Goal: Use online tool/utility: Utilize a website feature to perform a specific function

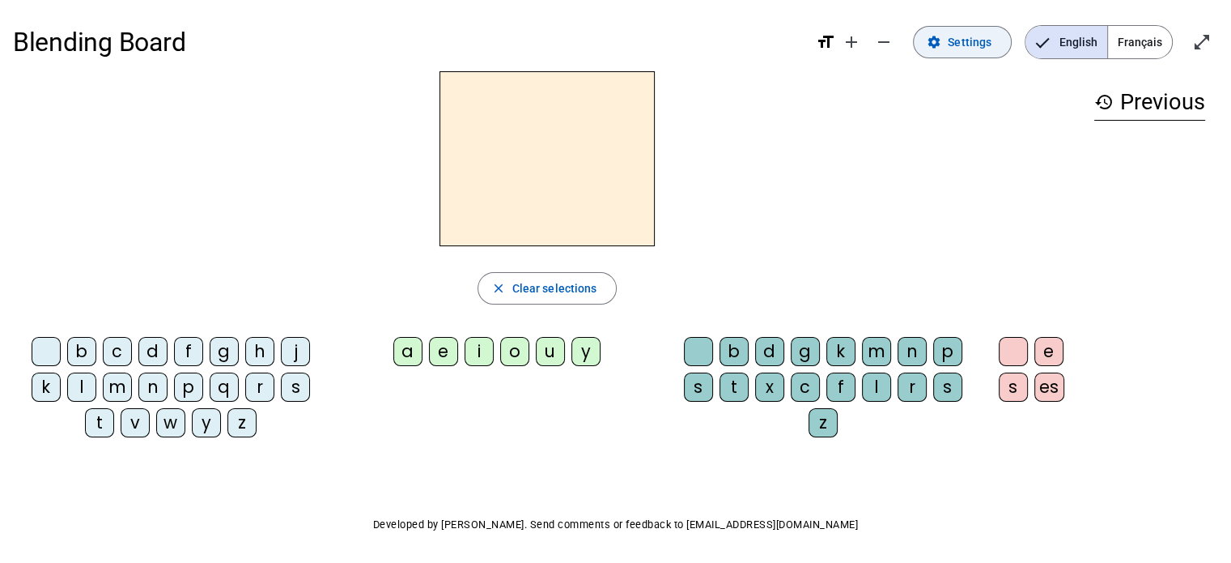
click at [966, 51] on span "Settings" at bounding box center [970, 41] width 44 height 19
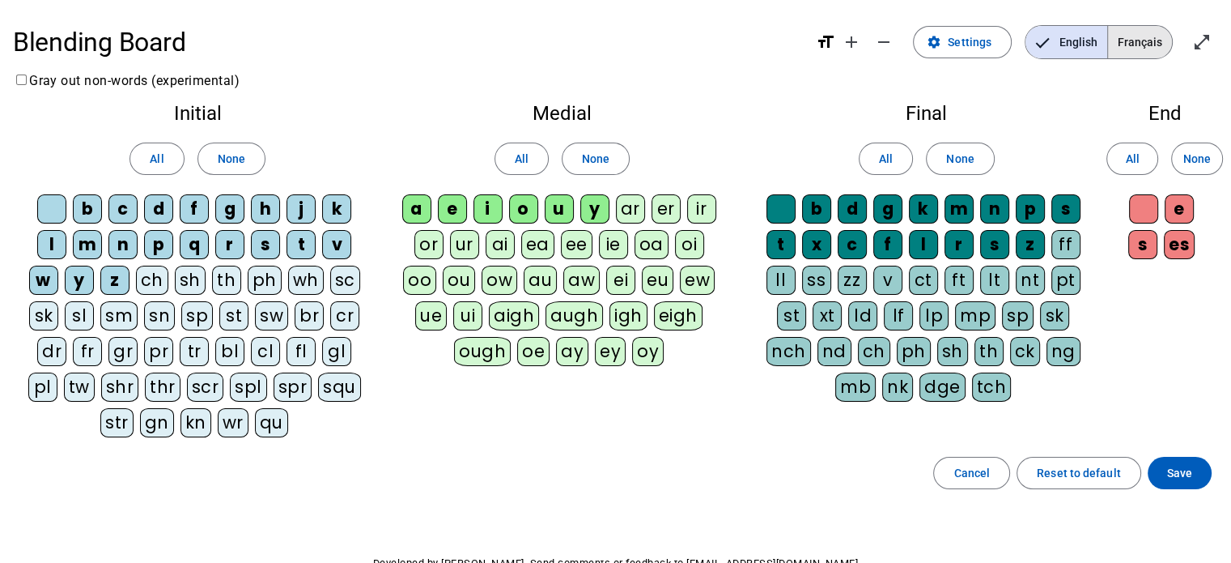
click at [1136, 41] on span "Français" at bounding box center [1140, 42] width 64 height 32
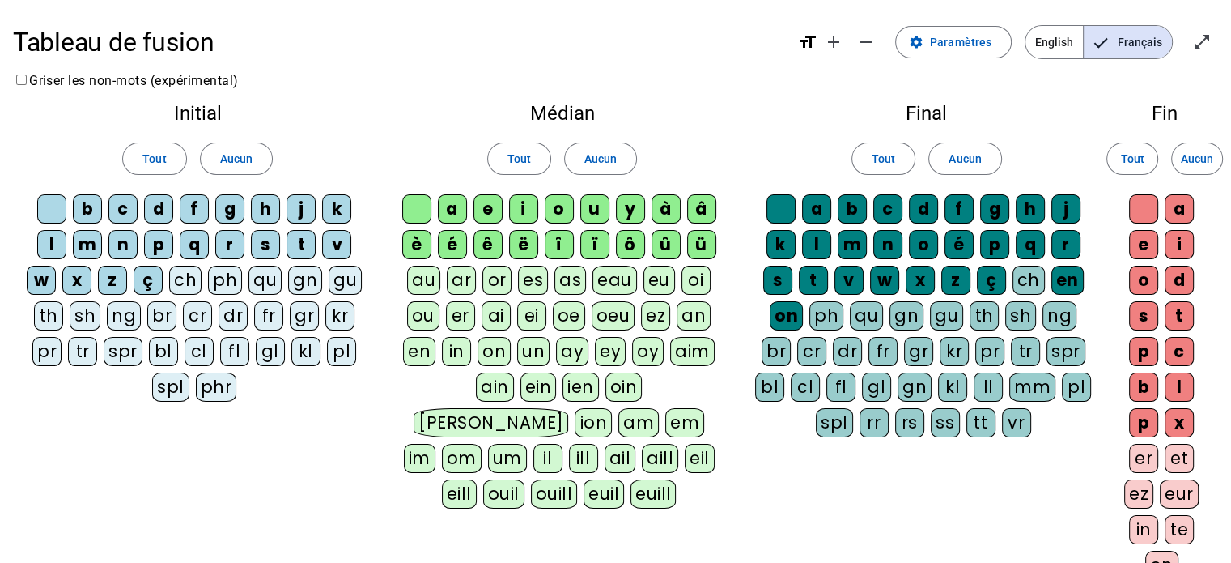
click at [91, 254] on div "m" at bounding box center [87, 244] width 29 height 29
click at [416, 245] on div "è" at bounding box center [416, 244] width 29 height 29
click at [500, 164] on span at bounding box center [519, 158] width 62 height 39
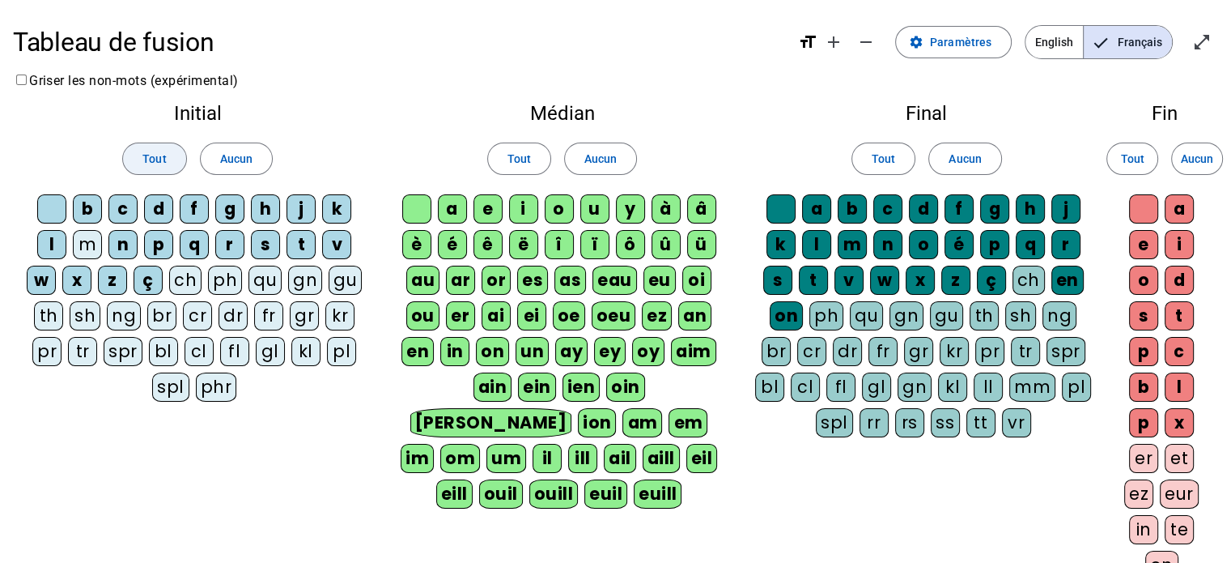
click at [163, 163] on span "Tout" at bounding box center [153, 158] width 23 height 19
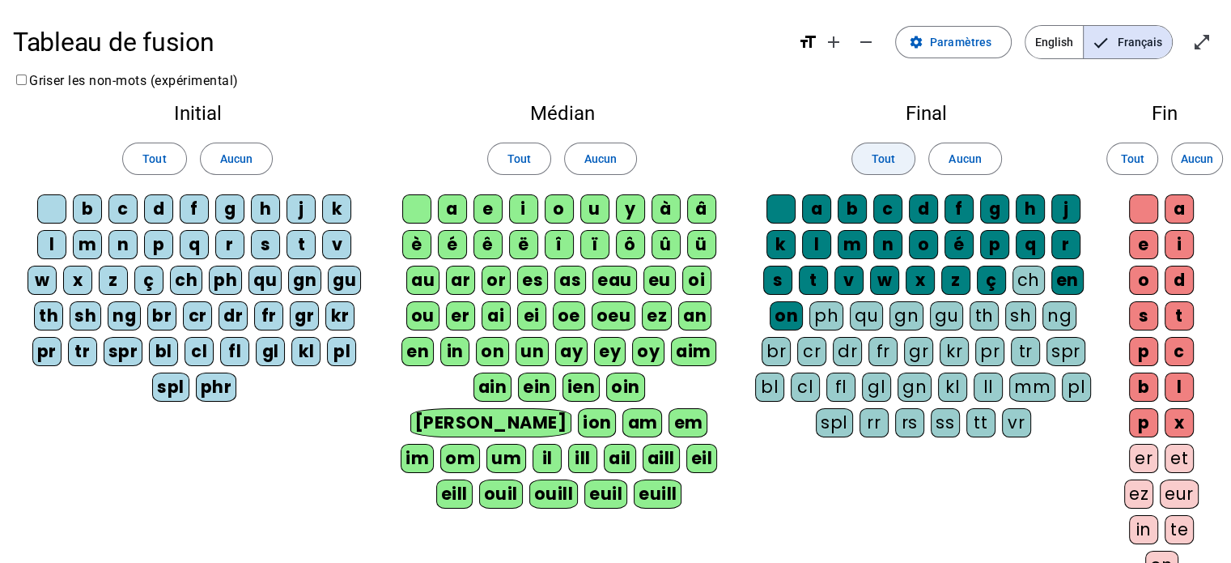
click at [873, 151] on span "Tout" at bounding box center [883, 158] width 23 height 19
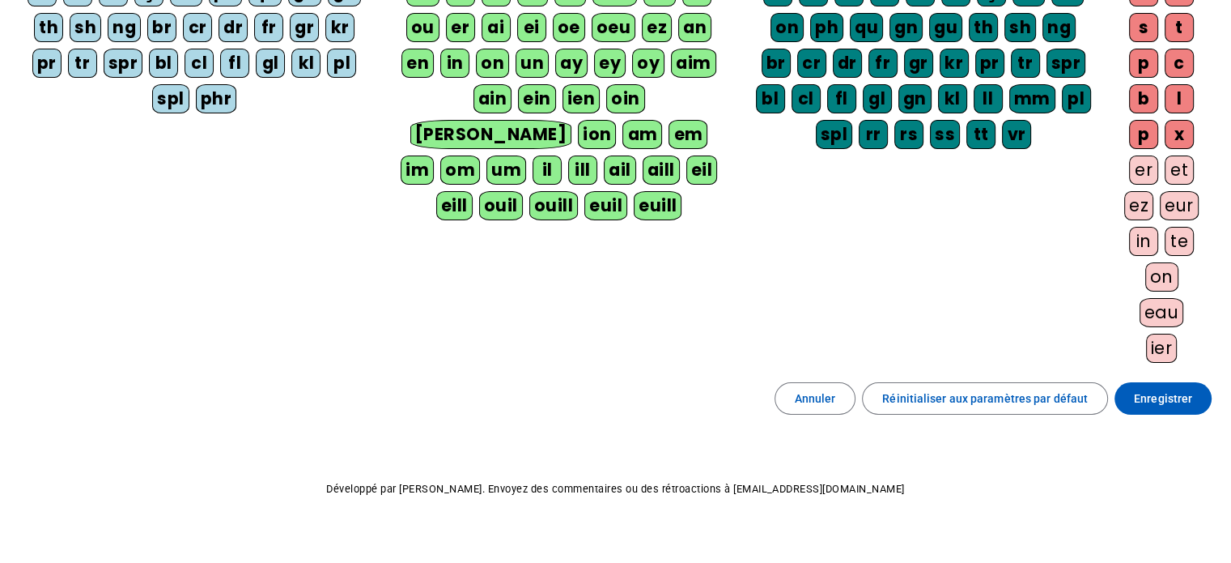
scroll to position [290, 0]
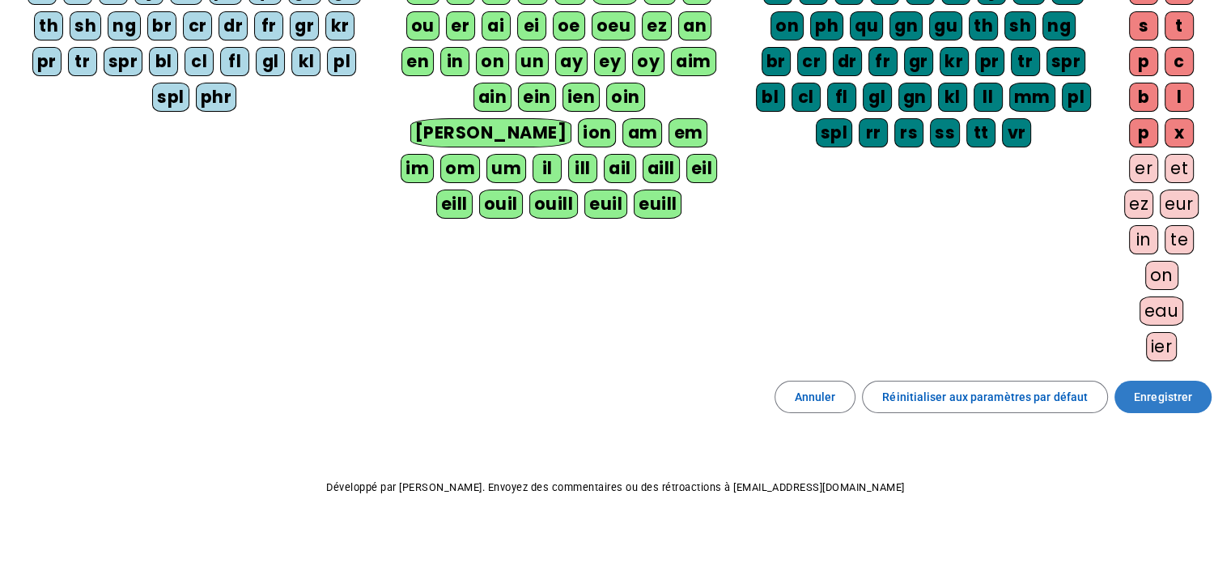
click at [1171, 393] on span "Enregistrer" at bounding box center [1163, 396] width 58 height 19
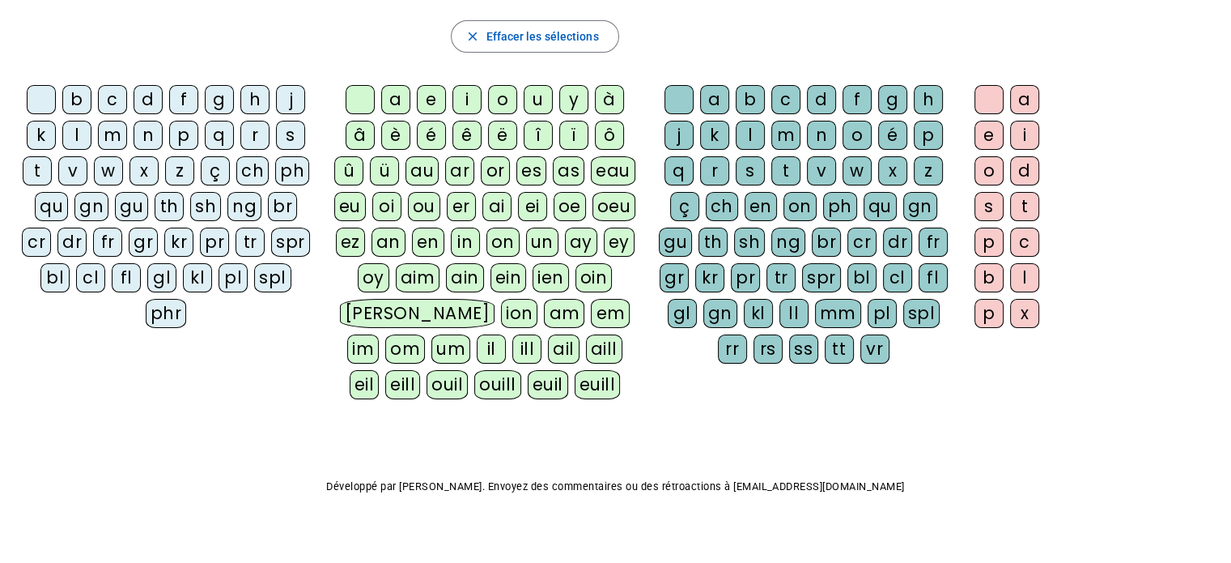
click at [108, 135] on div "m" at bounding box center [112, 135] width 29 height 29
click at [392, 134] on div "è" at bounding box center [395, 135] width 29 height 29
click at [711, 168] on div "r" at bounding box center [714, 170] width 29 height 29
click at [985, 132] on div "e" at bounding box center [989, 135] width 29 height 29
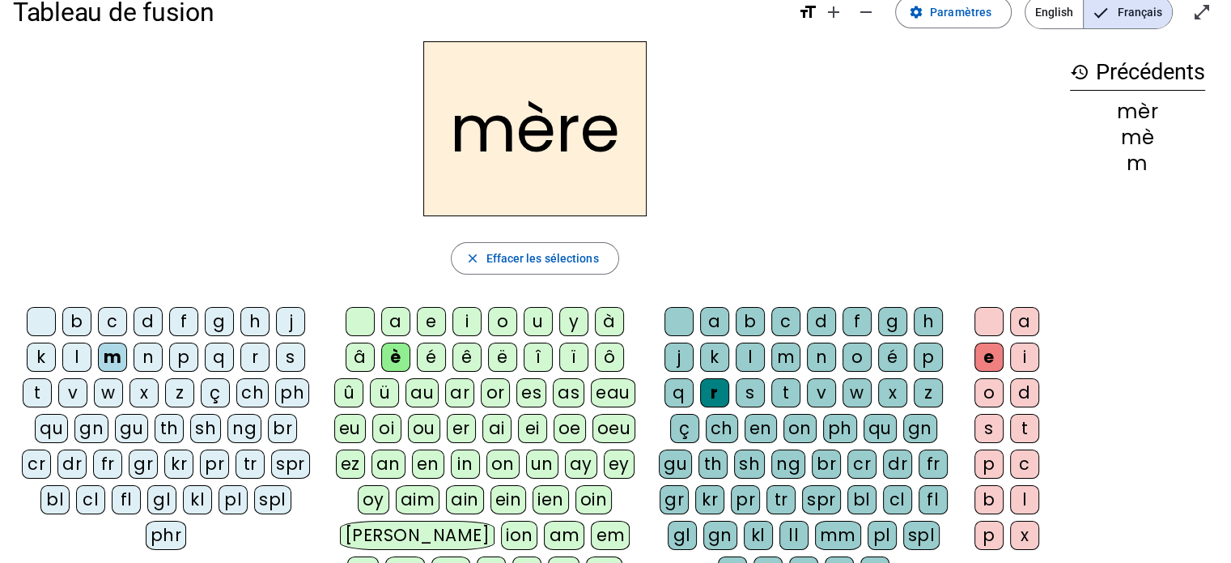
scroll to position [11, 0]
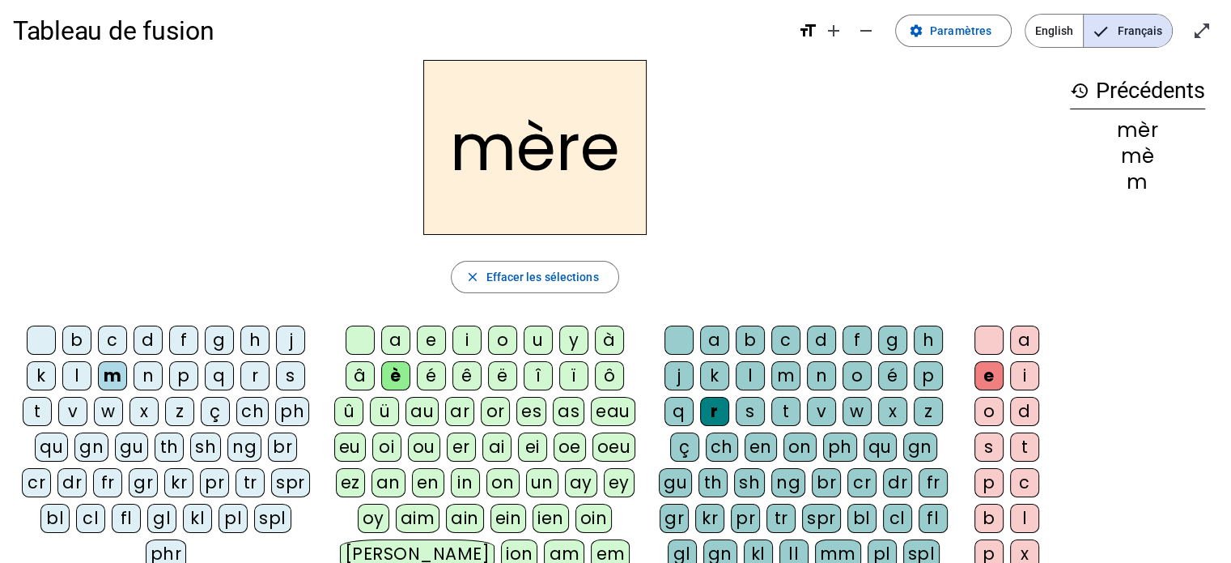
click at [191, 375] on div "p" at bounding box center [183, 375] width 29 height 29
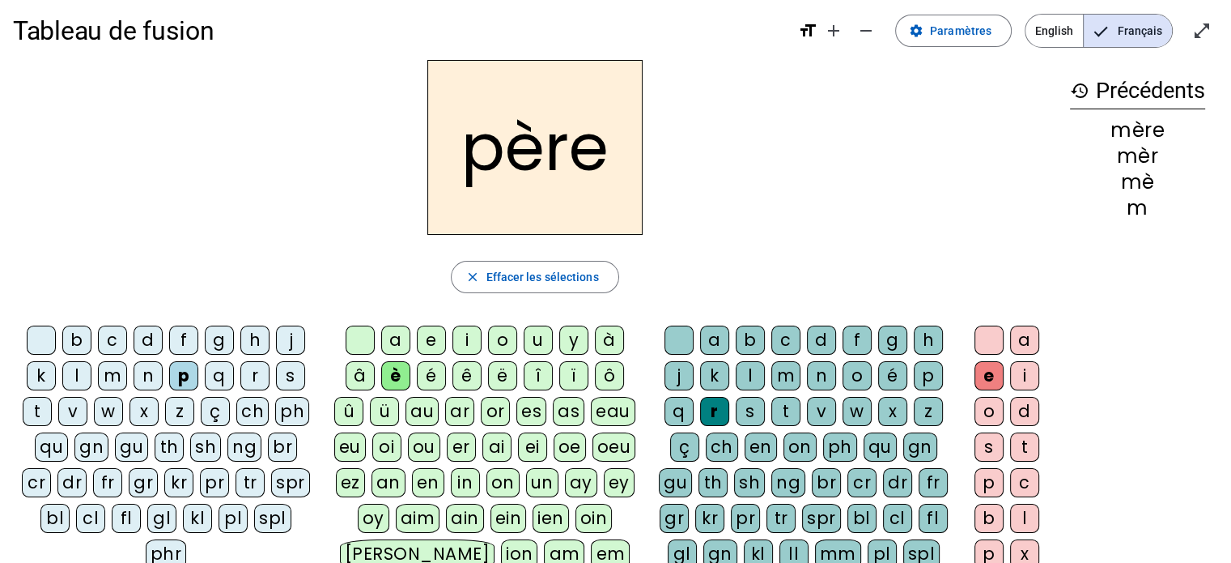
click at [93, 476] on div "fr" at bounding box center [107, 482] width 29 height 29
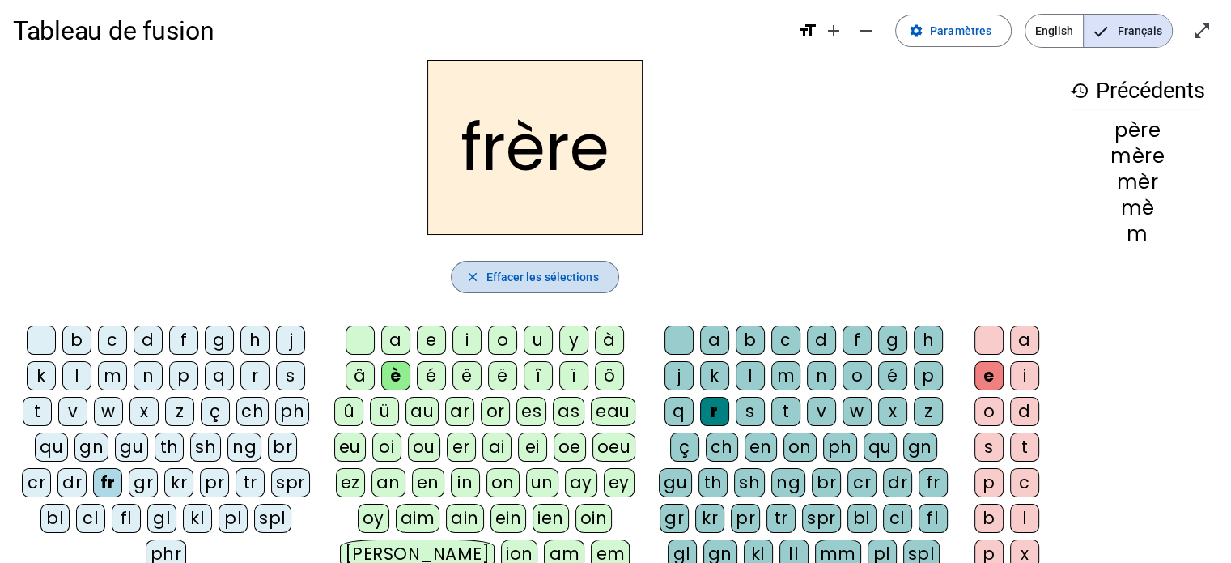
click at [542, 278] on span "Effacer les sélections" at bounding box center [542, 276] width 113 height 19
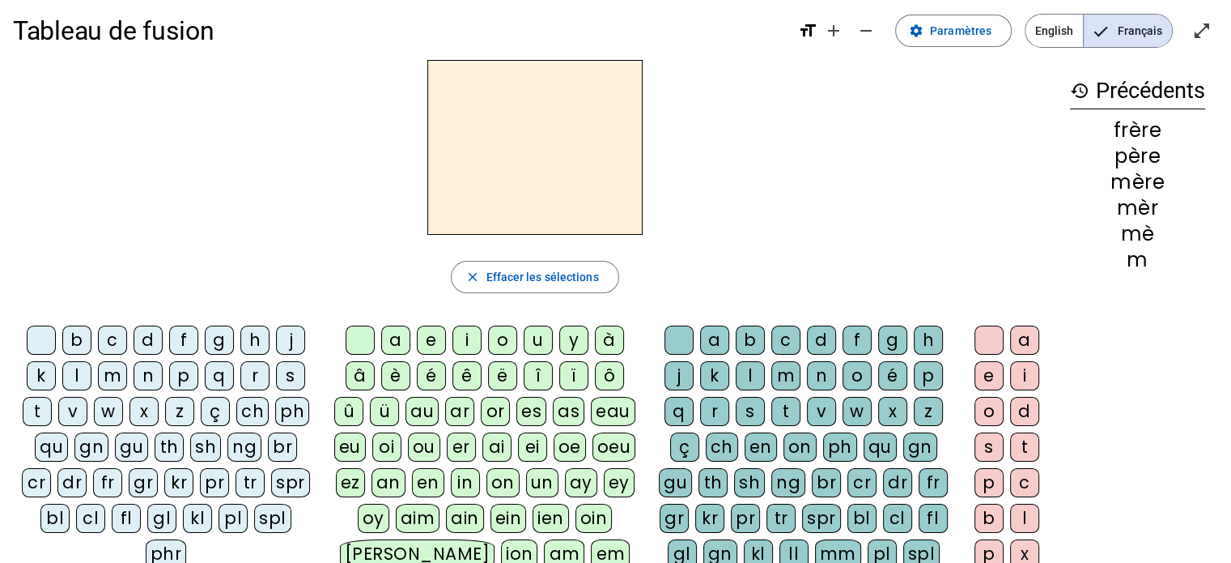
click at [287, 380] on div "s" at bounding box center [290, 375] width 29 height 29
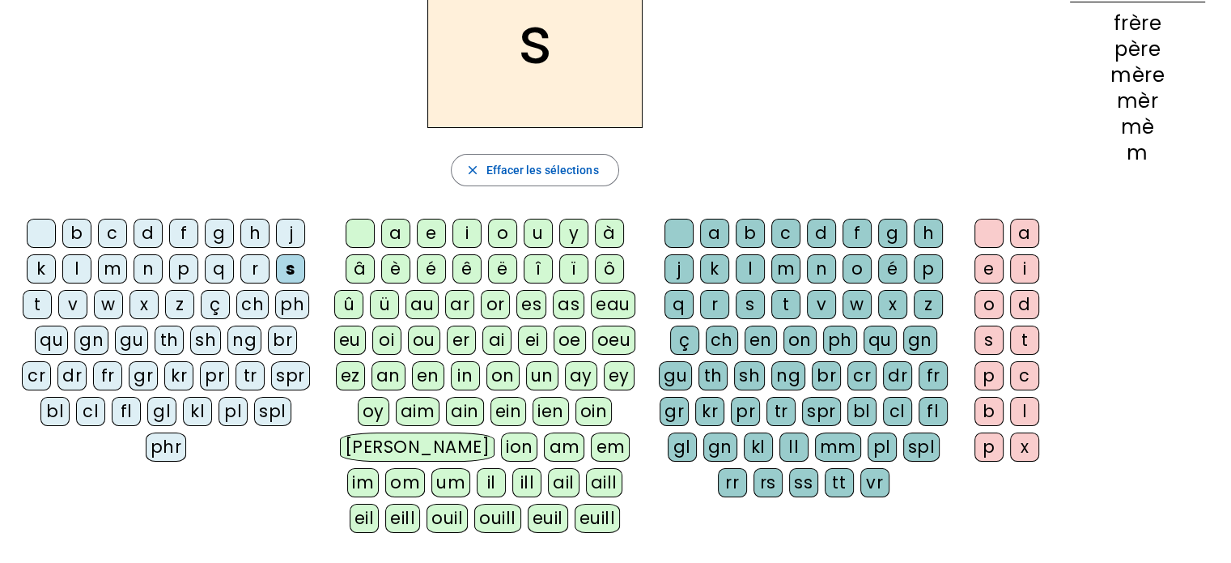
scroll to position [119, 0]
click at [566, 341] on div "oe" at bounding box center [570, 339] width 32 height 29
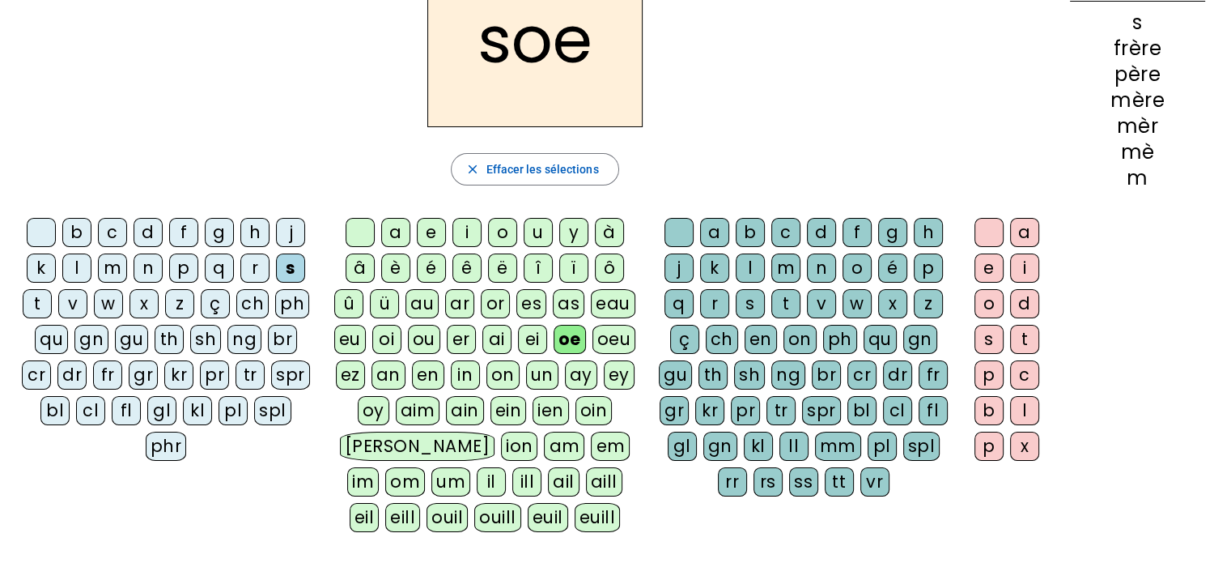
click at [615, 342] on div "oeu" at bounding box center [615, 339] width 44 height 29
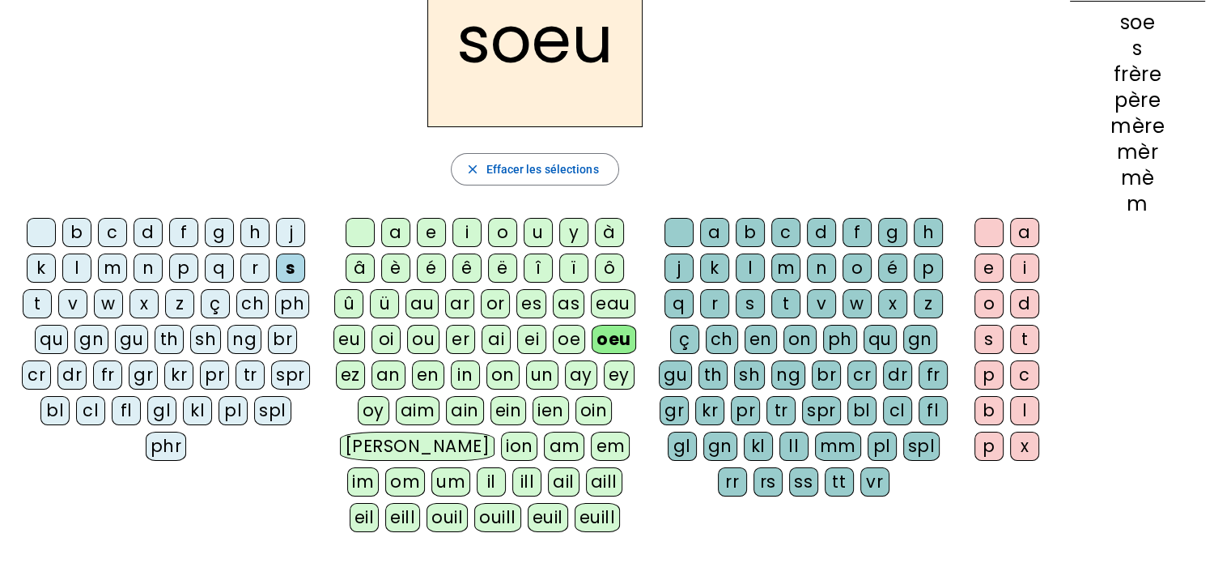
click at [715, 300] on div "r" at bounding box center [714, 303] width 29 height 29
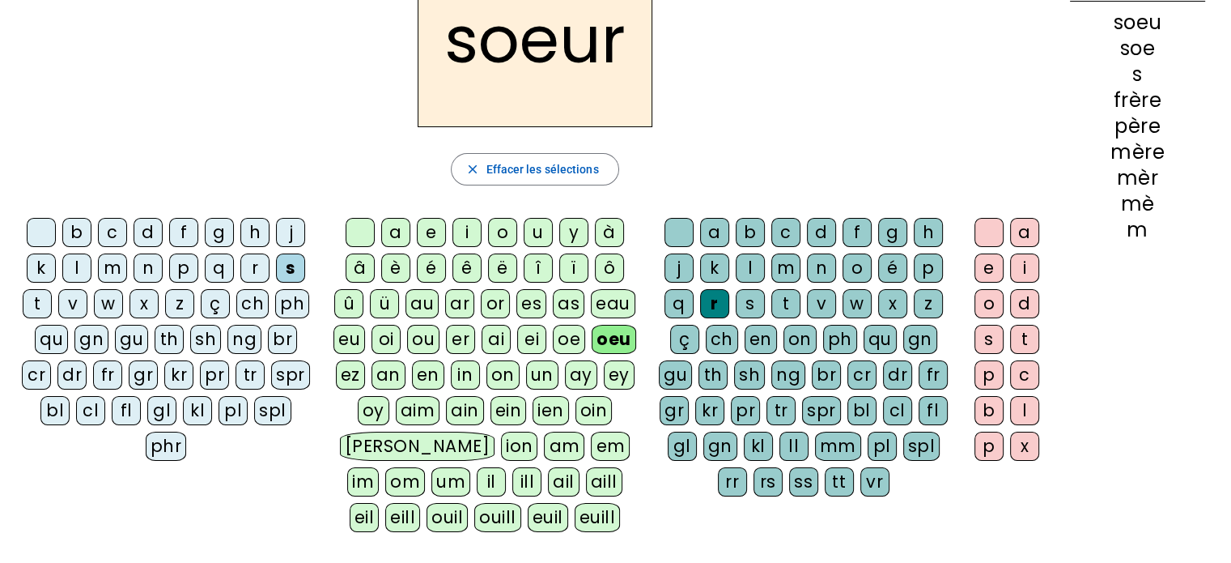
click at [288, 127] on div "soeur close Effacer les sélections b c d f g h j k l m n p q r s t v w x z ç ch…" at bounding box center [535, 248] width 1044 height 593
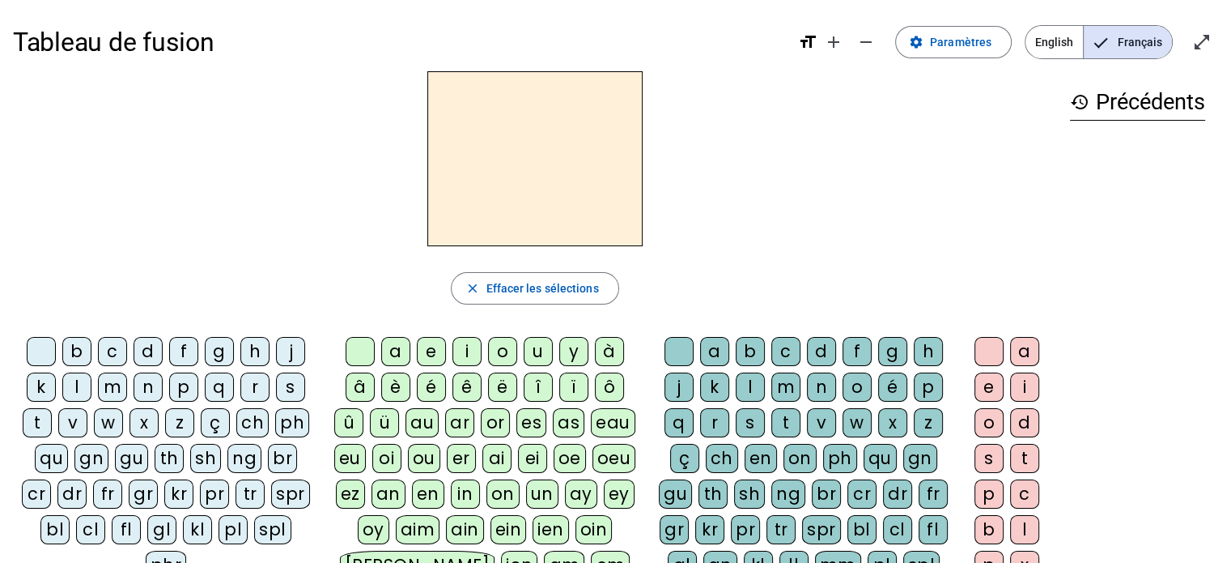
click at [391, 182] on div at bounding box center [535, 158] width 1044 height 175
click at [242, 143] on div at bounding box center [535, 158] width 1044 height 175
click at [114, 391] on div "m" at bounding box center [112, 386] width 29 height 29
click at [395, 387] on div "è" at bounding box center [395, 386] width 29 height 29
click at [705, 419] on div "r" at bounding box center [714, 422] width 29 height 29
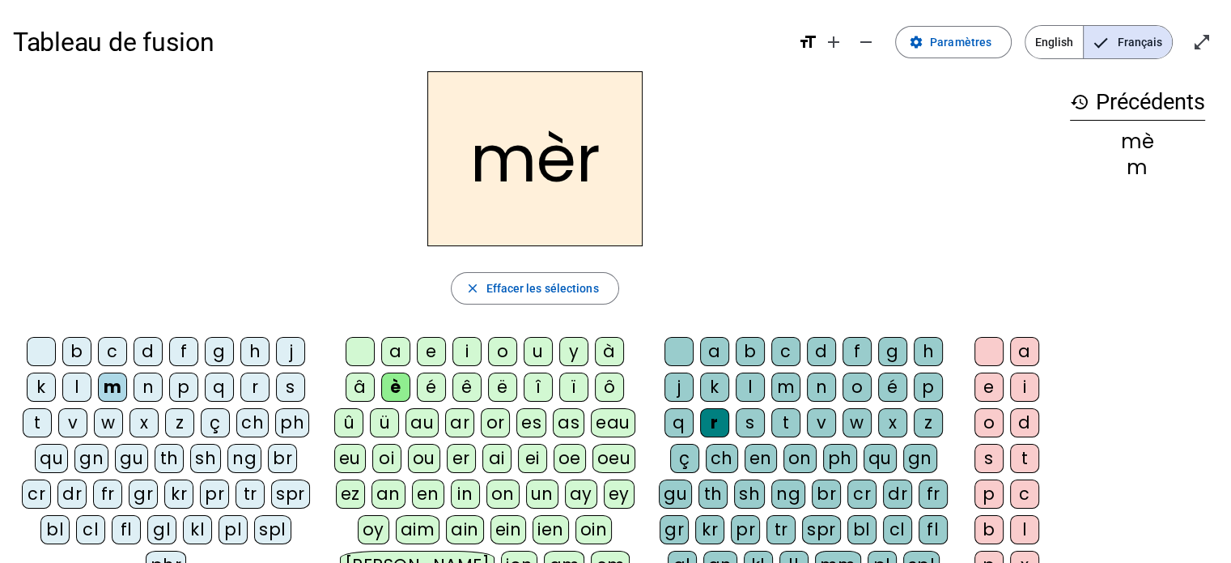
click at [985, 394] on div "e" at bounding box center [989, 386] width 29 height 29
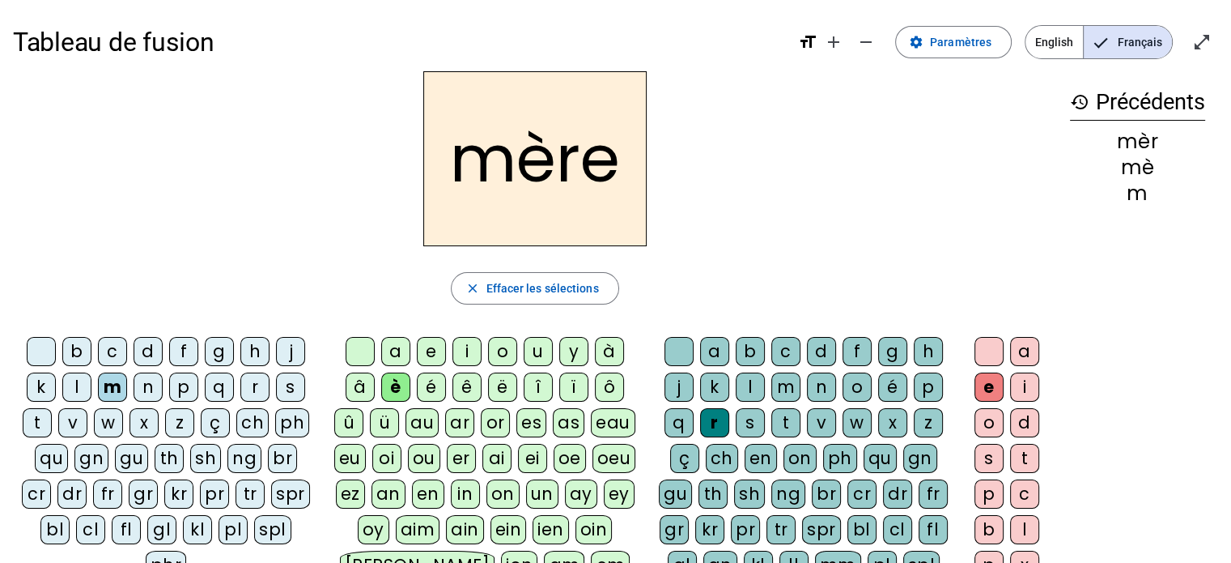
click at [266, 210] on div "mère" at bounding box center [535, 158] width 1044 height 175
click at [501, 293] on span "Effacer les sélections" at bounding box center [542, 287] width 113 height 19
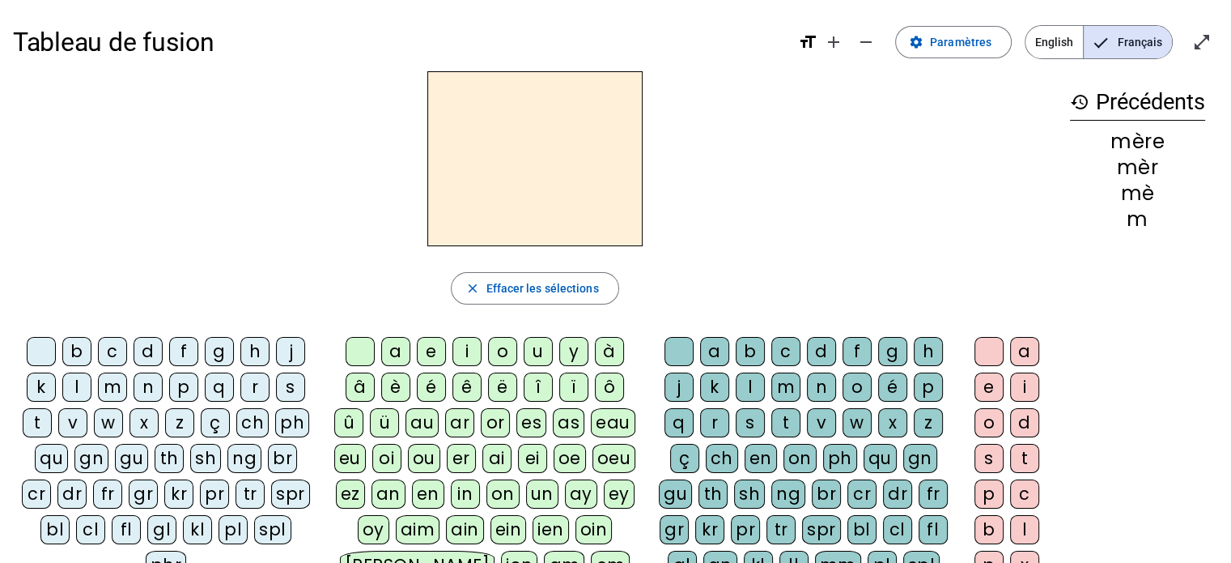
drag, startPoint x: 106, startPoint y: 495, endPoint x: 110, endPoint y: 485, distance: 10.5
click at [129, 485] on div "gr" at bounding box center [143, 493] width 29 height 29
click at [382, 496] on div "an" at bounding box center [389, 493] width 34 height 29
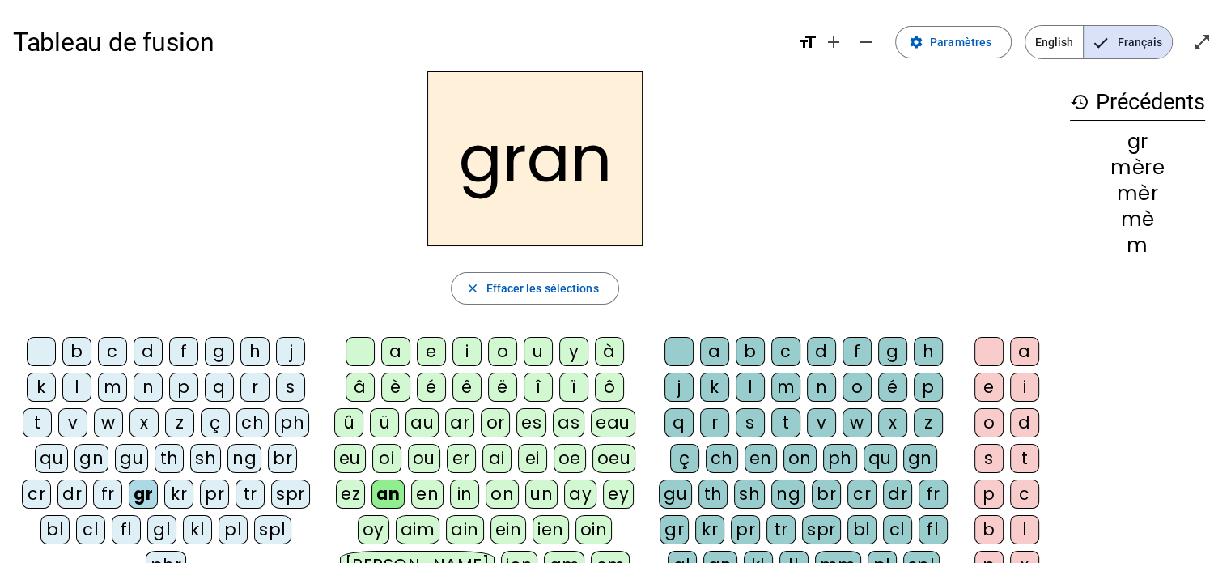
click at [817, 353] on div "d" at bounding box center [821, 351] width 29 height 29
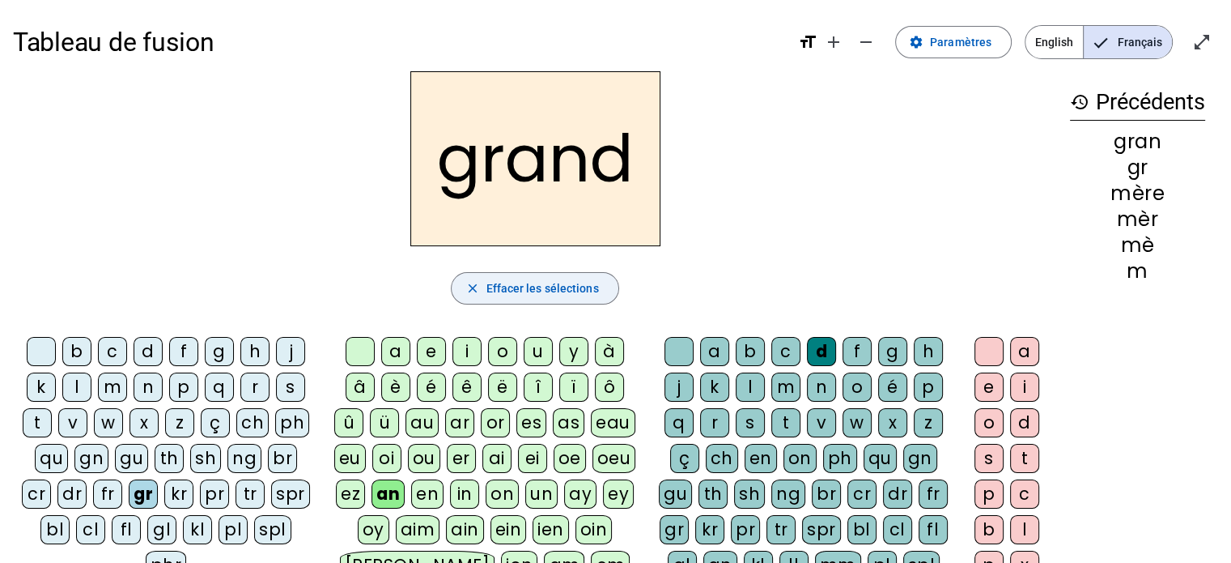
click at [503, 284] on span "Effacer les sélections" at bounding box center [542, 287] width 113 height 19
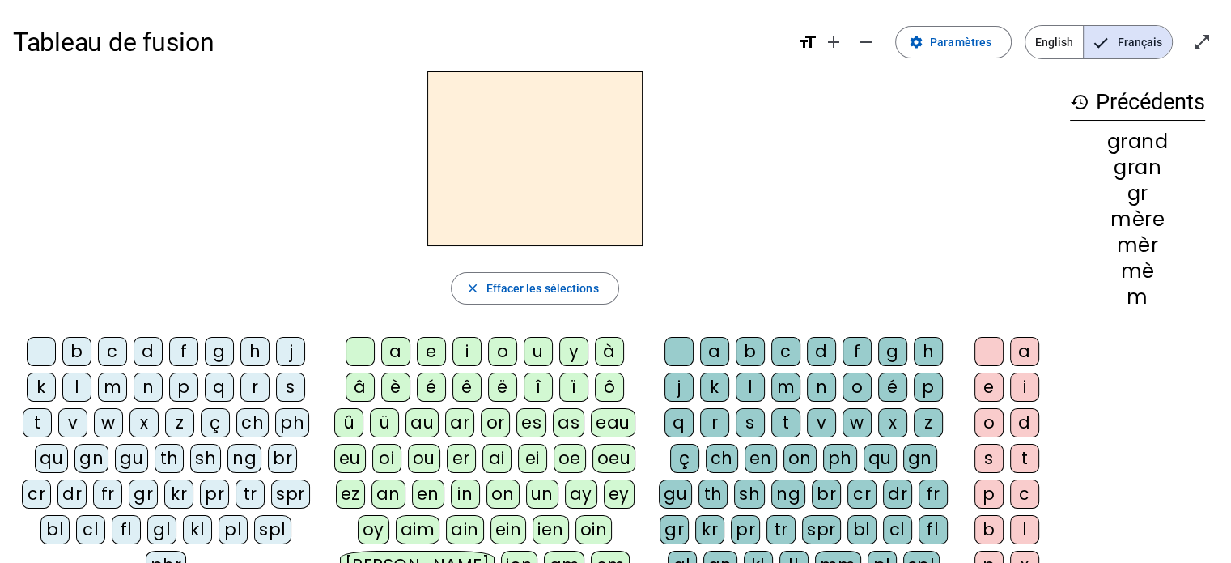
click at [51, 417] on div "t" at bounding box center [37, 422] width 29 height 29
click at [343, 283] on div "close Effacer les sélections" at bounding box center [535, 288] width 1044 height 32
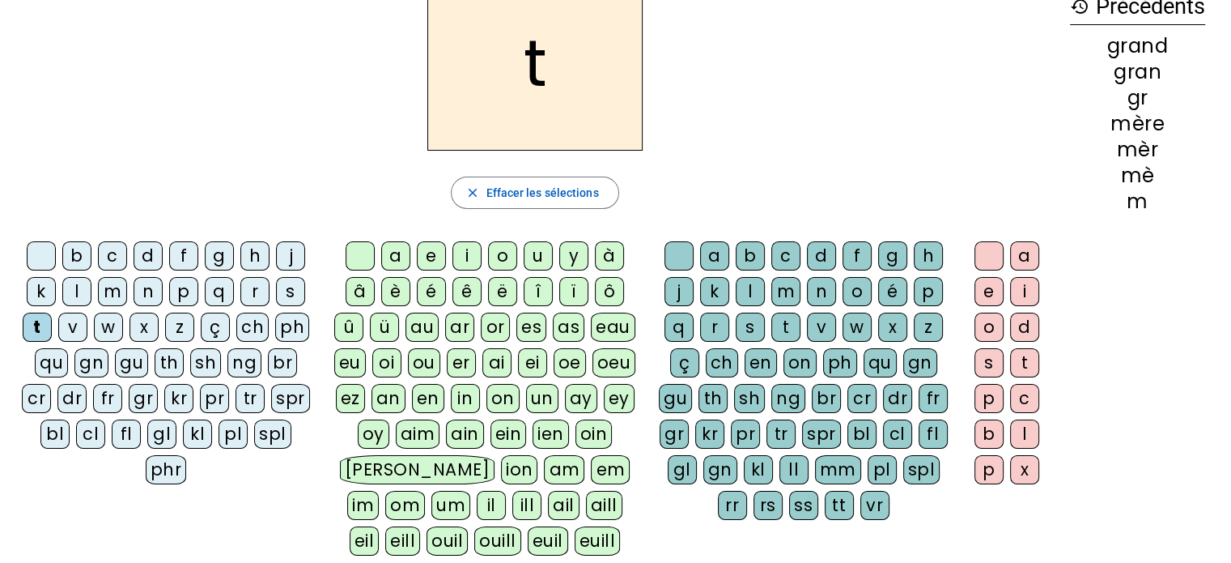
scroll to position [97, 0]
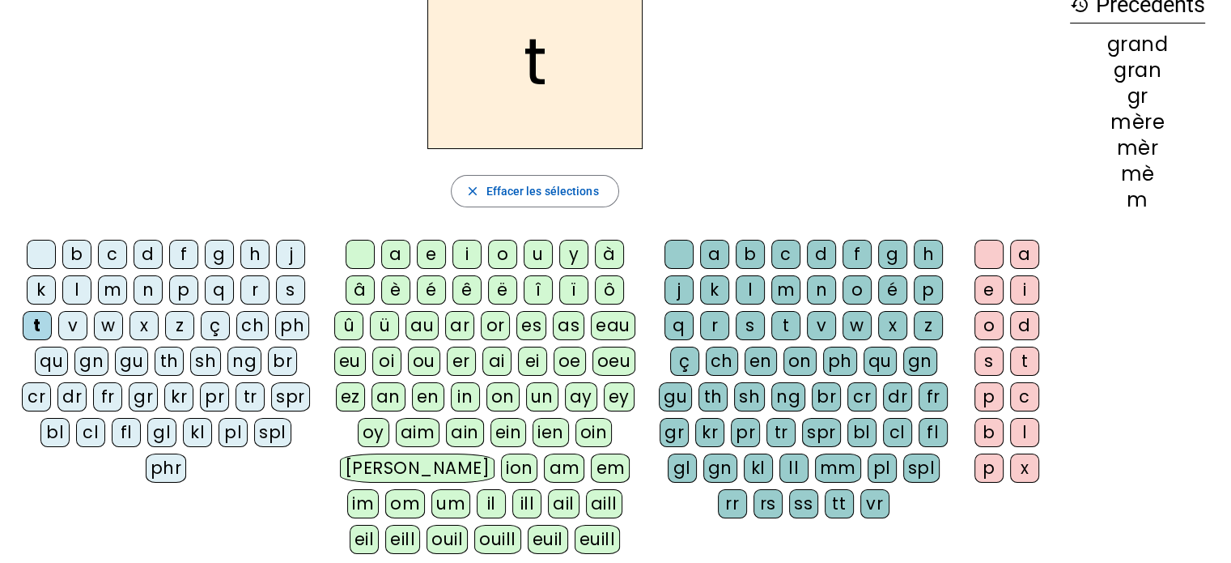
click at [398, 401] on div "an" at bounding box center [389, 396] width 34 height 29
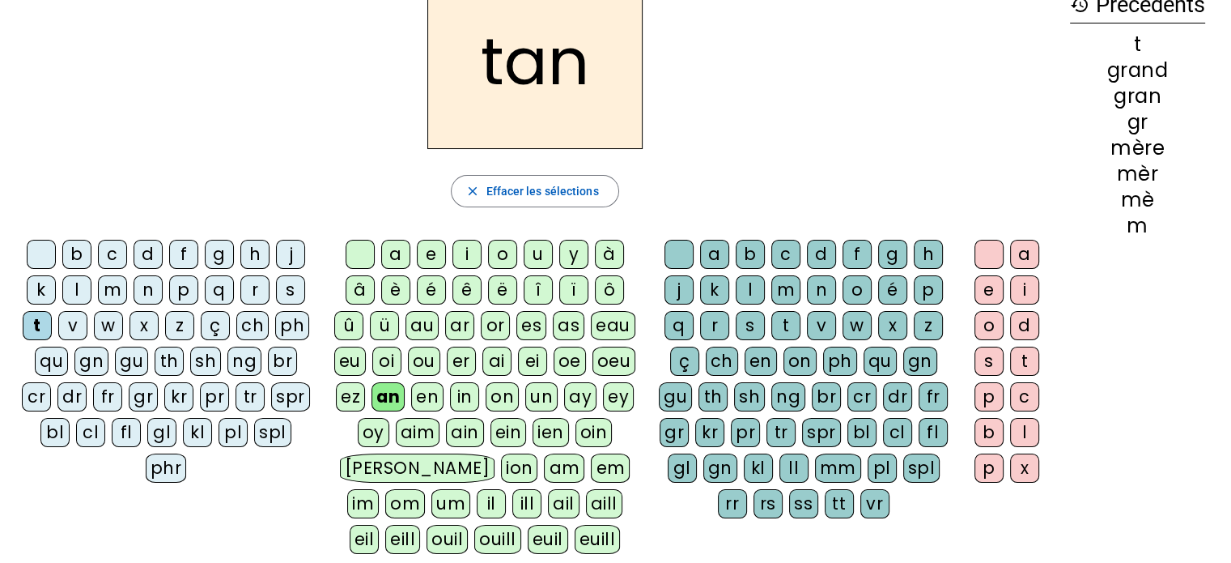
click at [780, 330] on div "t" at bounding box center [785, 325] width 29 height 29
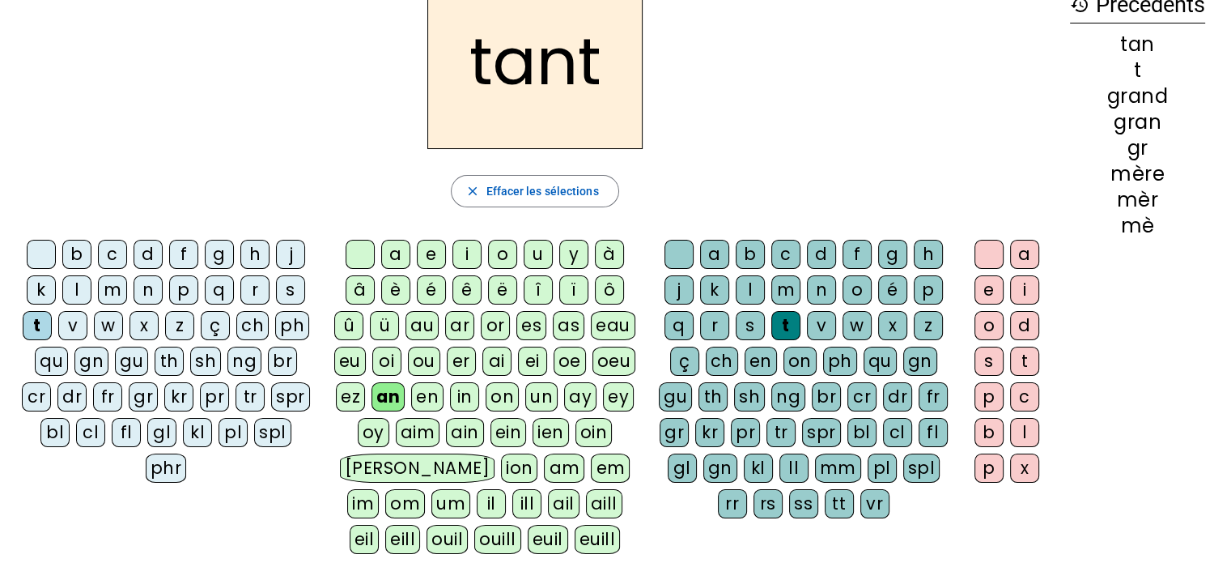
click at [986, 294] on div "e" at bounding box center [989, 289] width 29 height 29
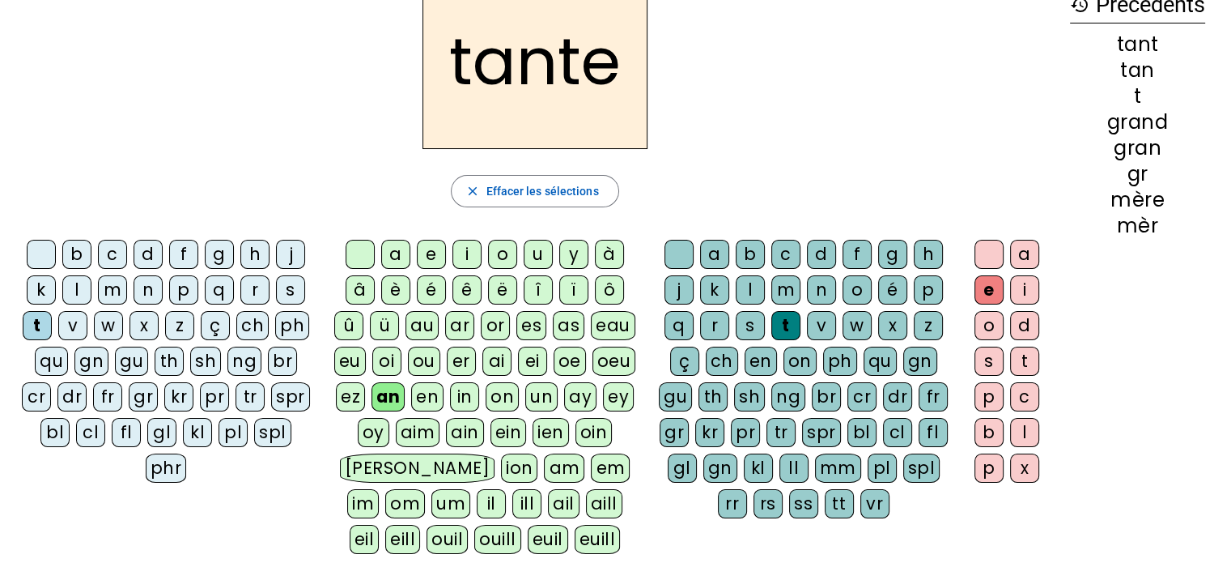
click at [189, 120] on div "tante" at bounding box center [535, 61] width 1044 height 175
